Goal: Check status

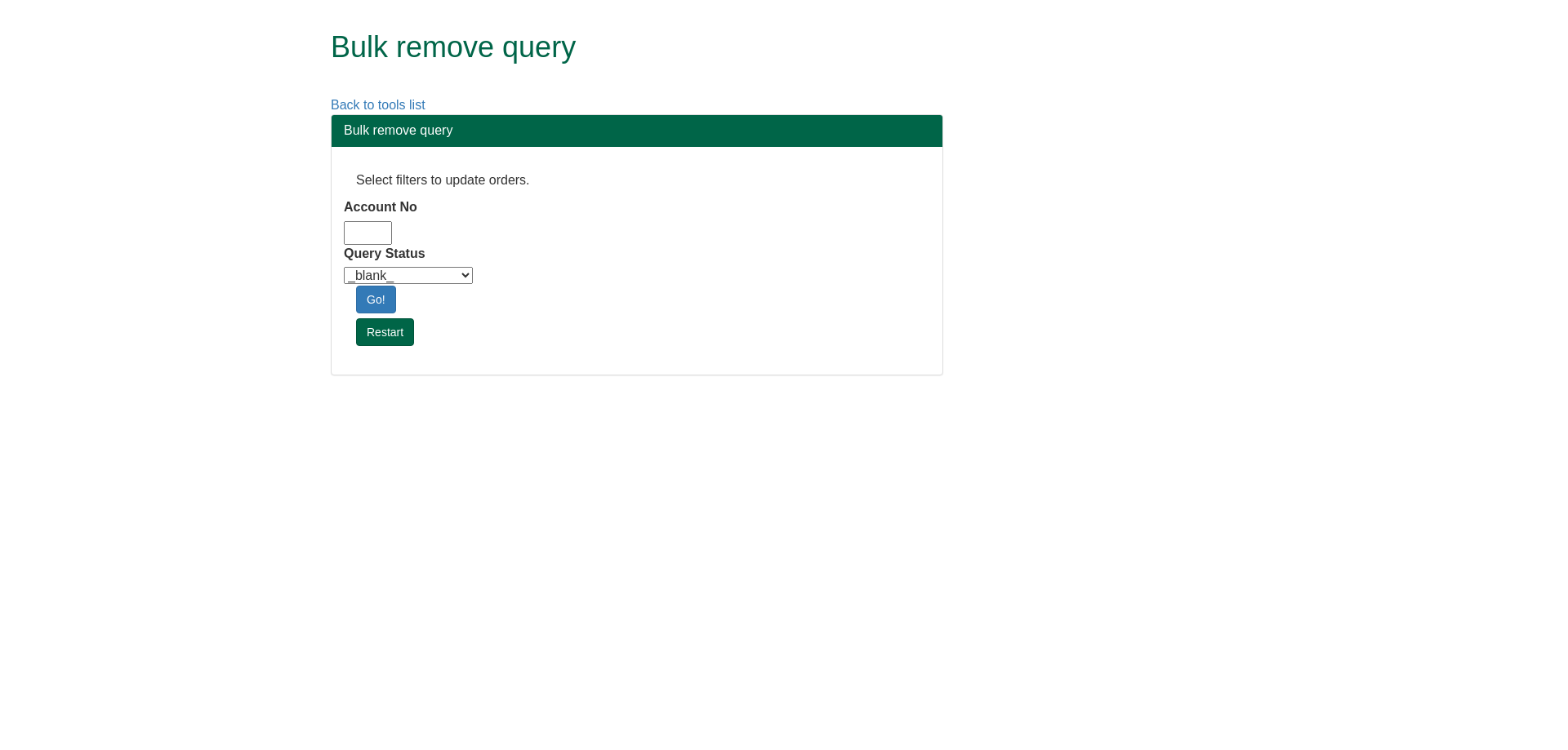
click at [386, 241] on input "Account No" at bounding box center [368, 233] width 48 height 24
type input "adm10"
click at [447, 273] on select "_blank_ Customer Credit_Control Purchasing Internal Other Address High_Value Co…" at bounding box center [408, 275] width 129 height 17
select select "Automation_Check"
click at [344, 267] on select "_blank_ Customer Credit_Control Purchasing Internal Other Address High_Value Co…" at bounding box center [408, 275] width 129 height 17
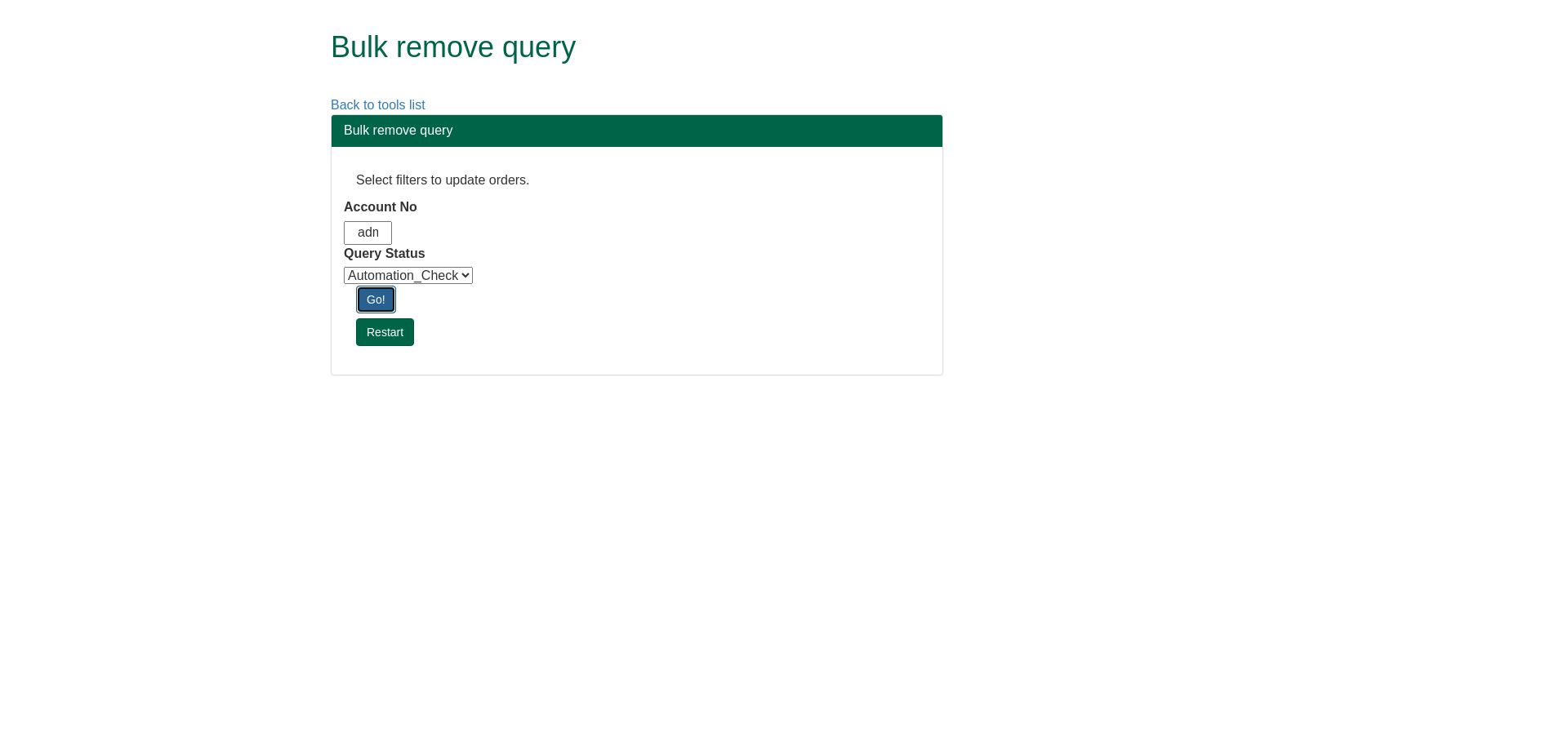
click at [388, 305] on link "Go!" at bounding box center [376, 299] width 40 height 28
